Goal: Task Accomplishment & Management: Complete application form

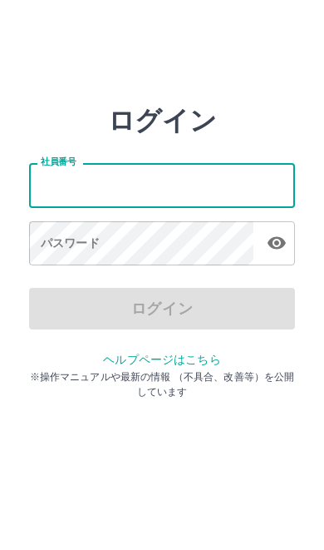
type input "*******"
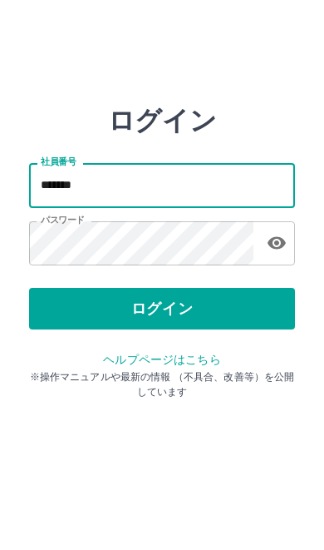
click at [184, 307] on button "ログイン" at bounding box center [162, 309] width 266 height 42
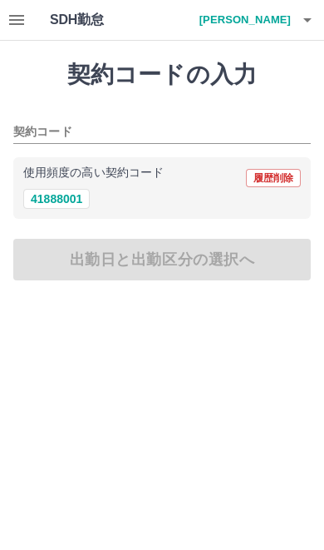
click at [25, 25] on icon "button" at bounding box center [17, 20] width 20 height 20
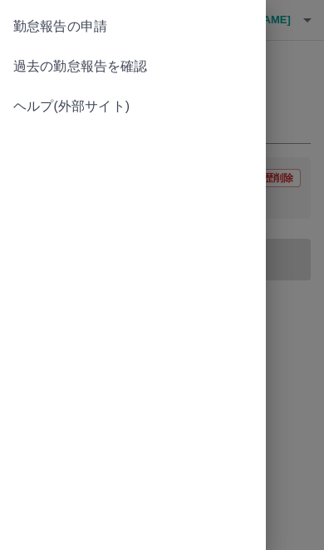
click at [145, 59] on span "過去の勤怠報告を確認" at bounding box center [133, 67] width 240 height 20
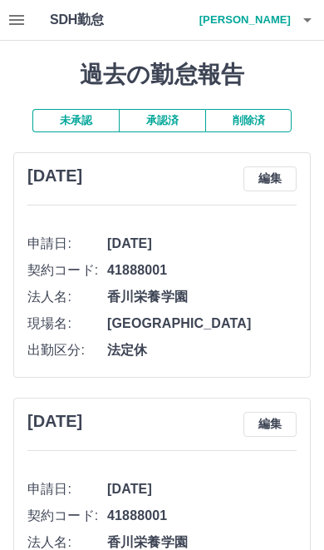
click at [168, 116] on button "承認済" at bounding box center [162, 120] width 87 height 23
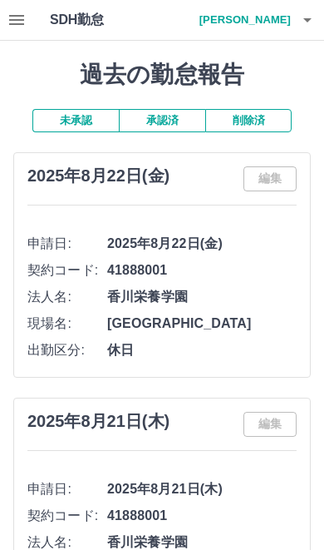
click at [22, 19] on icon "button" at bounding box center [16, 20] width 15 height 10
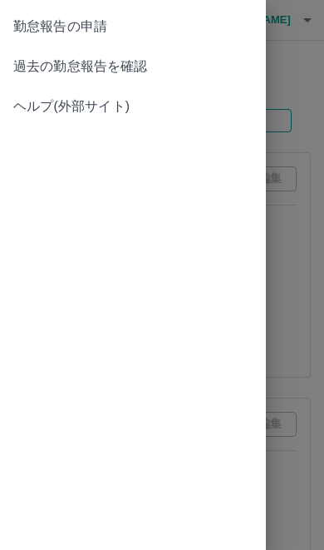
click at [101, 33] on span "勤怠報告の申請" at bounding box center [133, 27] width 240 height 20
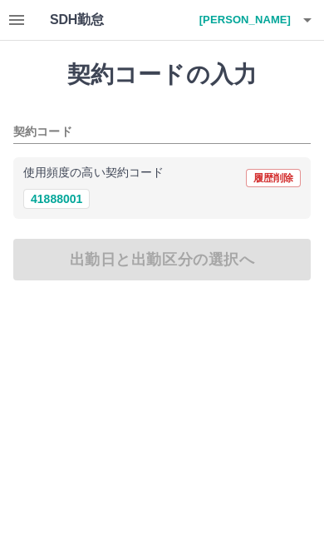
click at [165, 263] on div "契約コードの入力 契約コード 使用頻度の高い契約コード 履歴削除 41888001 出勤日と出勤区分の選択へ" at bounding box center [162, 171] width 324 height 260
click at [68, 200] on button "41888001" at bounding box center [56, 199] width 67 height 20
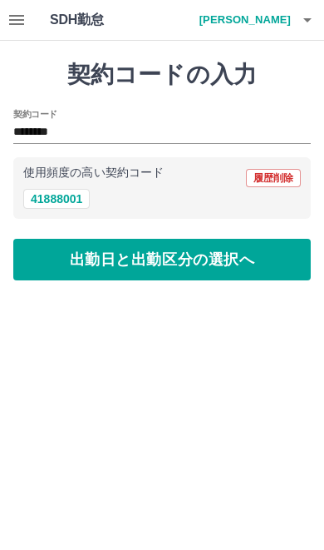
type input "********"
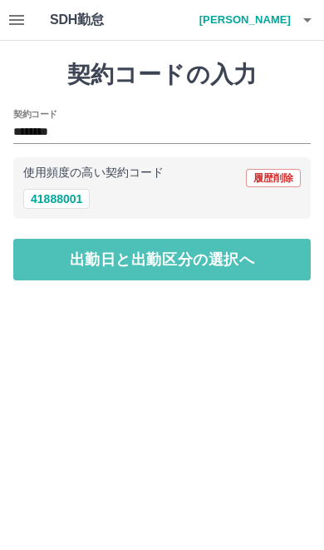
click at [173, 265] on button "出勤日と出勤区分の選択へ" at bounding box center [162, 260] width 298 height 42
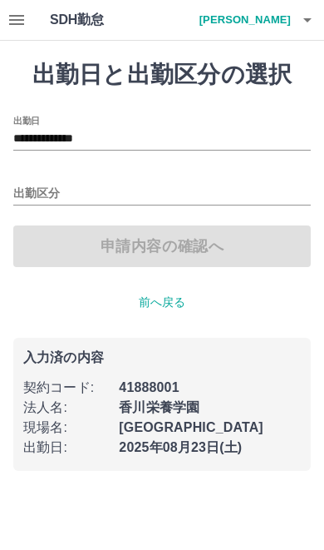
click at [52, 195] on input "出勤区分" at bounding box center [162, 194] width 298 height 21
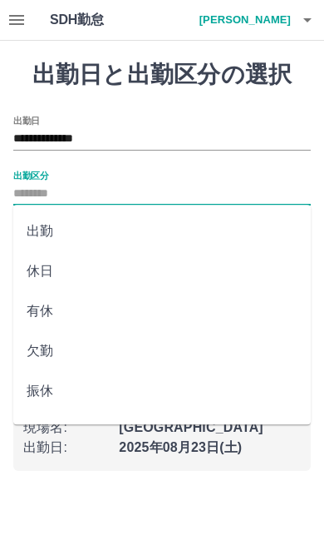
click at [65, 272] on li "休日" at bounding box center [162, 271] width 298 height 40
type input "**"
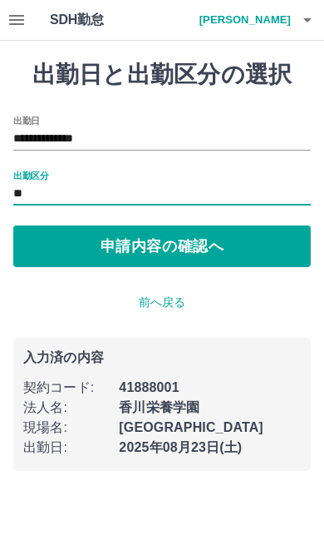
click at [181, 243] on button "申請内容の確認へ" at bounding box center [162, 246] width 298 height 42
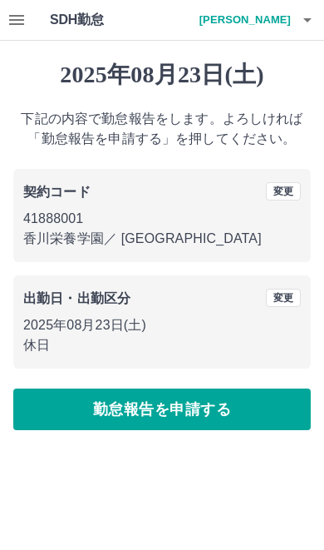
click at [185, 410] on button "勤怠報告を申請する" at bounding box center [162, 409] width 298 height 42
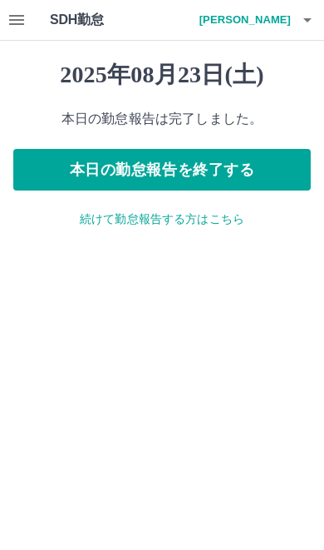
click at [14, 23] on icon "button" at bounding box center [16, 20] width 15 height 10
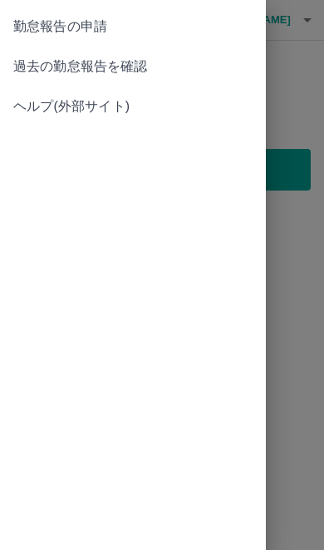
click at [149, 67] on span "過去の勤怠報告を確認" at bounding box center [133, 67] width 240 height 20
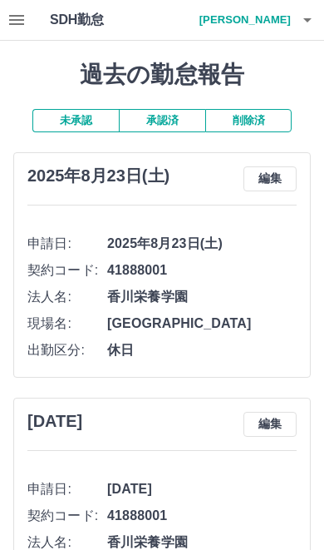
click at [175, 128] on button "承認済" at bounding box center [162, 120] width 87 height 23
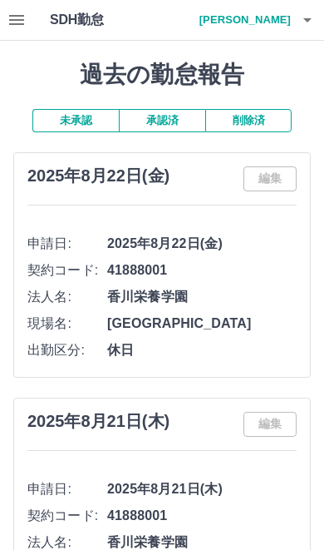
click at [89, 125] on button "未承認" at bounding box center [75, 120] width 87 height 23
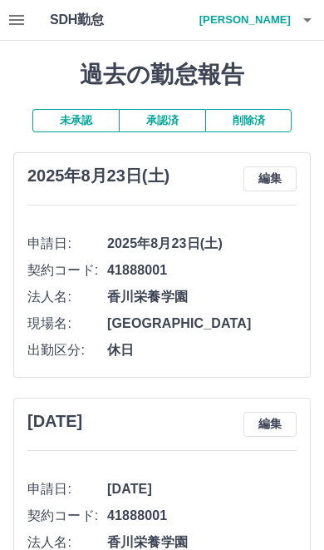
click at [171, 126] on button "承認済" at bounding box center [162, 120] width 87 height 23
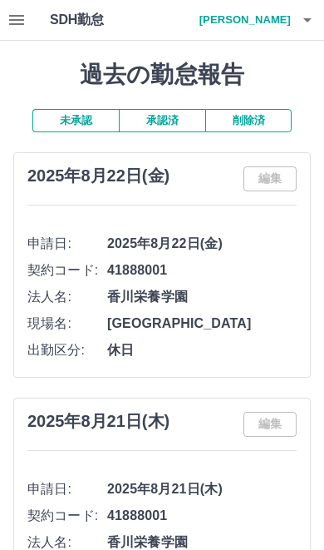
click at [83, 121] on button "未承認" at bounding box center [75, 120] width 87 height 23
